Goal: Navigation & Orientation: Go to known website

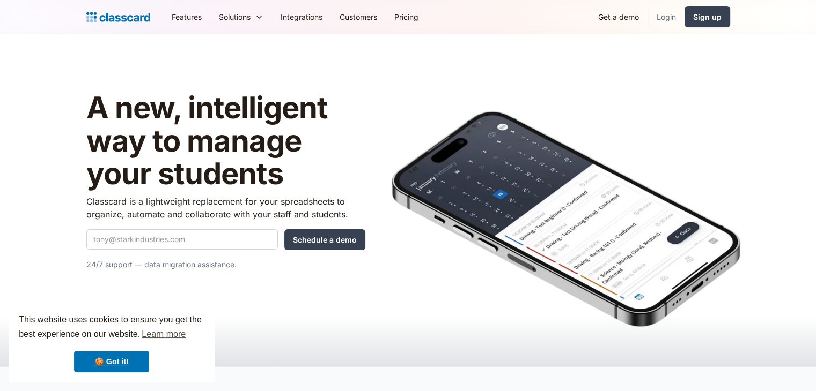
click at [654, 21] on link "Login" at bounding box center [666, 17] width 36 height 24
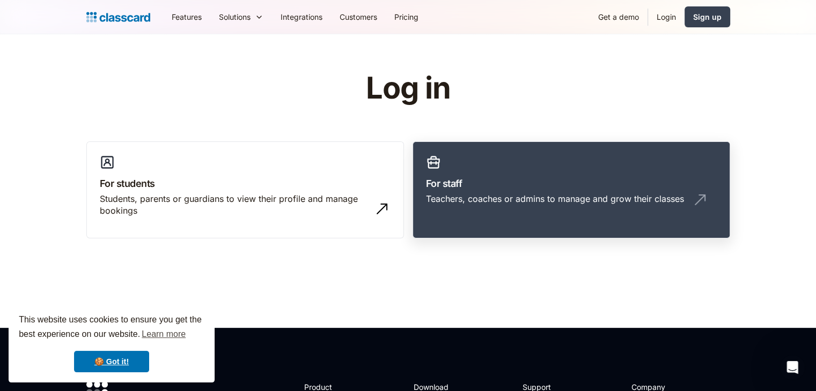
click at [534, 154] on link "For staff Teachers, coaches or admins to manage and grow their classes" at bounding box center [570, 191] width 317 height 98
